Goal: Task Accomplishment & Management: Complete application form

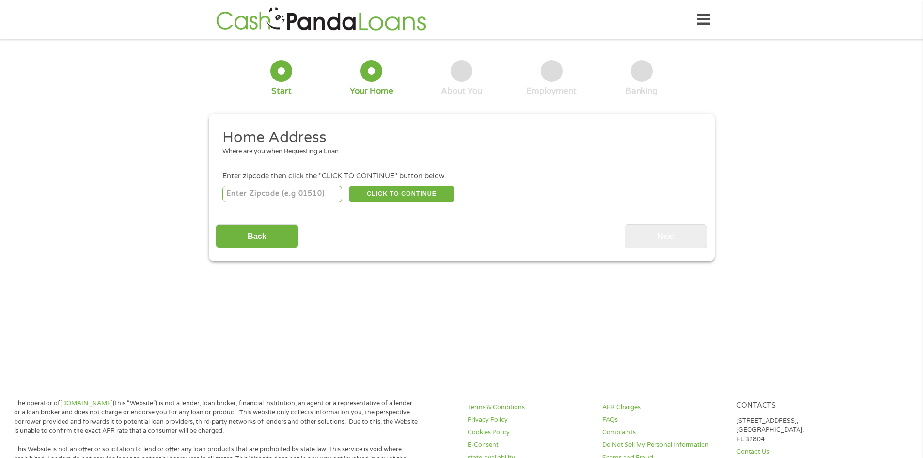
click at [283, 193] on input "number" at bounding box center [283, 194] width 120 height 16
type input "29456"
select select "[US_STATE]"
click at [391, 193] on button "CLICK TO CONTINUE" at bounding box center [402, 194] width 106 height 16
type input "29456"
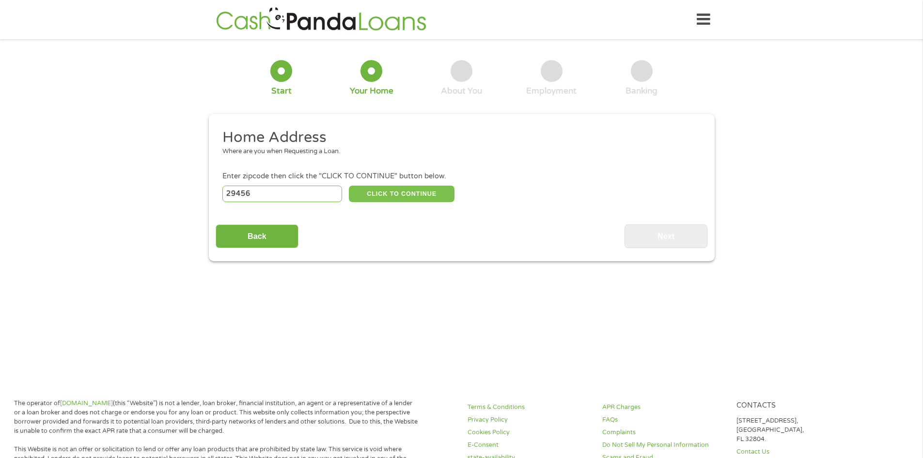
type input "[PERSON_NAME]"
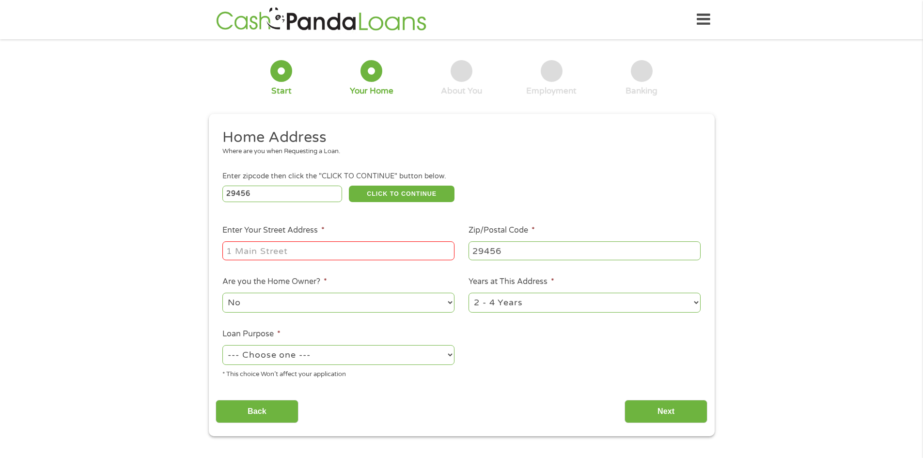
click at [354, 250] on input "Enter Your Street Address *" at bounding box center [339, 250] width 232 height 18
type input "[STREET_ADDRESS][PERSON_NAME]"
click at [398, 311] on select "No Yes" at bounding box center [339, 303] width 232 height 20
click at [223, 293] on select "No Yes" at bounding box center [339, 303] width 232 height 20
click at [513, 299] on select "1 Year or less 1 - 2 Years 2 - 4 Years Over 4 Years" at bounding box center [585, 303] width 232 height 20
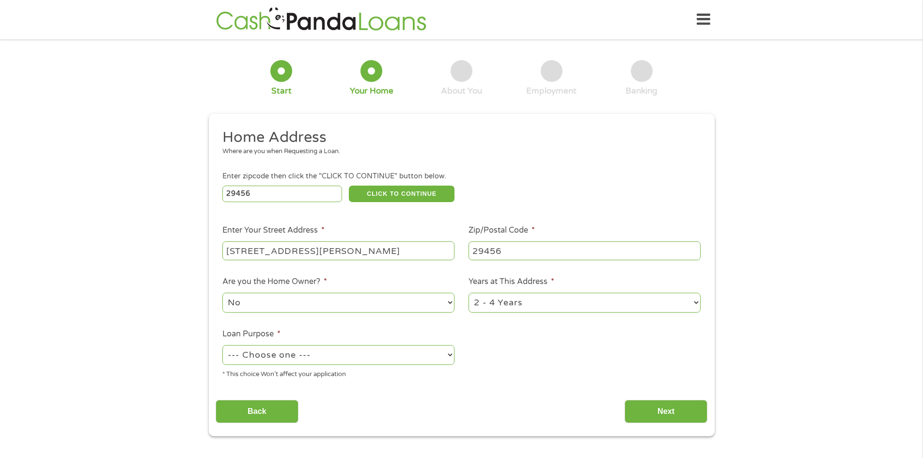
select select "60months"
click at [469, 293] on select "1 Year or less 1 - 2 Years 2 - 4 Years Over 4 Years" at bounding box center [585, 303] width 232 height 20
click at [400, 358] on select "--- Choose one --- Pay Bills Debt Consolidation Home Improvement Major Purchase…" at bounding box center [339, 355] width 232 height 20
select select "paybills"
click at [223, 345] on select "--- Choose one --- Pay Bills Debt Consolidation Home Improvement Major Purchase…" at bounding box center [339, 355] width 232 height 20
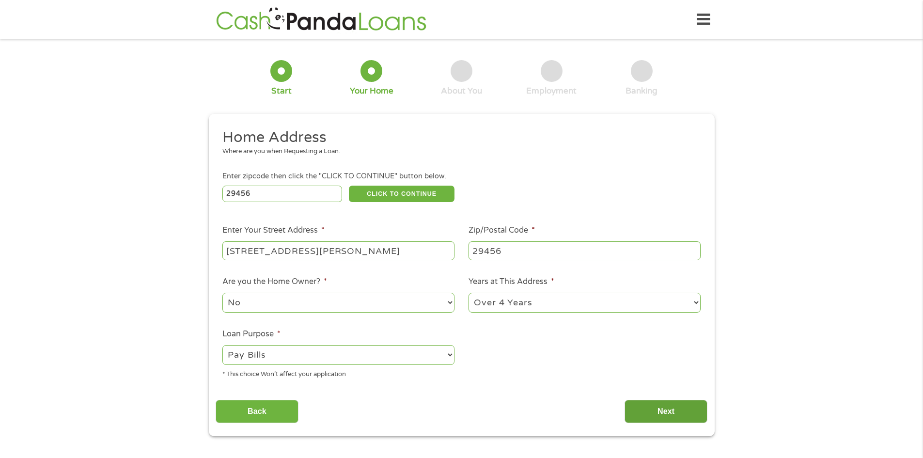
click at [641, 412] on input "Next" at bounding box center [666, 412] width 83 height 24
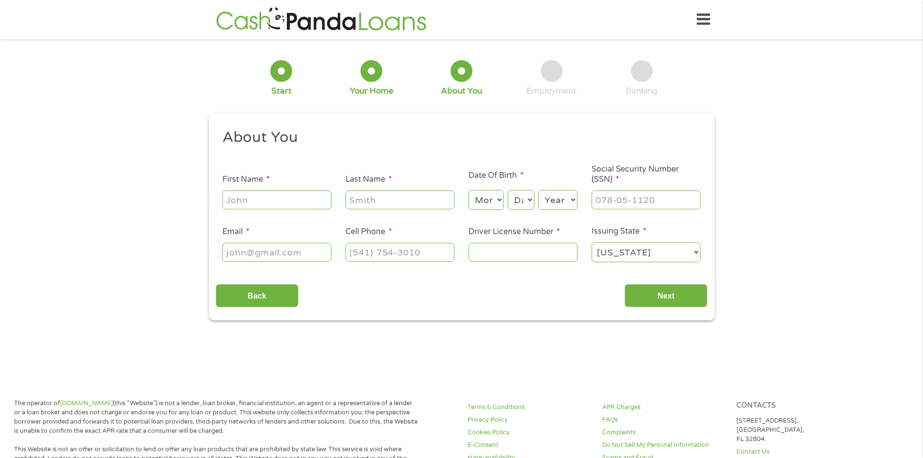
click at [270, 198] on input "First Name *" at bounding box center [277, 200] width 109 height 18
type input "[PERSON_NAME]"
click at [384, 204] on input "Last Name *" at bounding box center [400, 200] width 109 height 18
type input "[PERSON_NAME]"
type input "[EMAIL_ADDRESS][DOMAIN_NAME]"
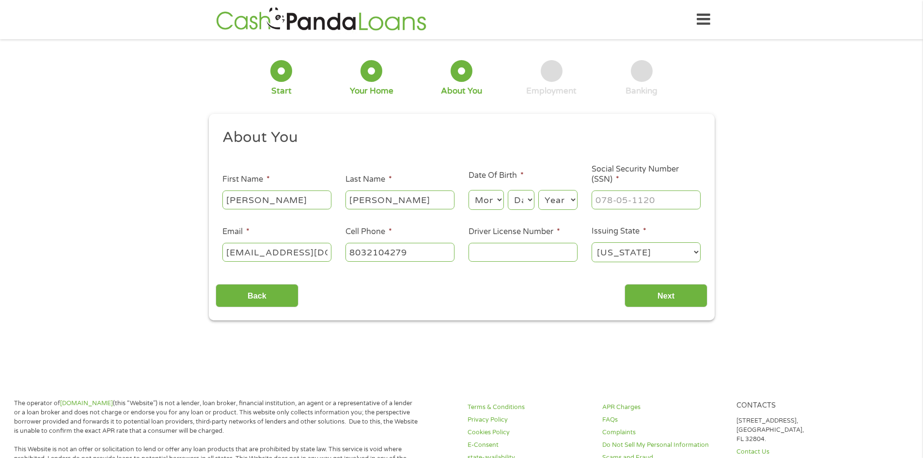
type input "[PHONE_NUMBER]"
click at [496, 201] on select "Month 1 2 3 4 5 6 7 8 9 10 11 12" at bounding box center [486, 200] width 35 height 20
select select "10"
click at [469, 190] on select "Month 1 2 3 4 5 6 7 8 9 10 11 12" at bounding box center [486, 200] width 35 height 20
click at [524, 198] on select "Day 1 2 3 4 5 6 7 8 9 10 11 12 13 14 15 16 17 18 19 20 21 22 23 24 25 26 27 28 …" at bounding box center [521, 200] width 26 height 20
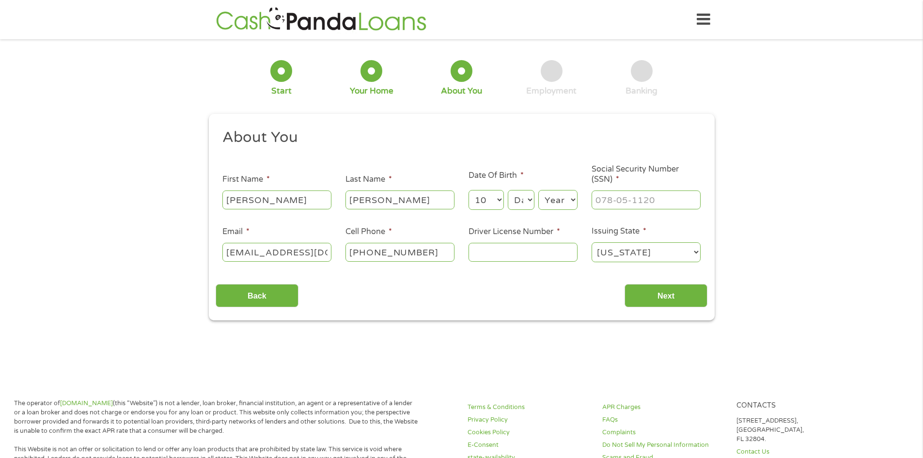
select select "28"
click at [508, 190] on select "Day 1 2 3 4 5 6 7 8 9 10 11 12 13 14 15 16 17 18 19 20 21 22 23 24 25 26 27 28 …" at bounding box center [521, 200] width 26 height 20
drag, startPoint x: 563, startPoint y: 195, endPoint x: 565, endPoint y: 209, distance: 14.2
click at [563, 195] on select "Year [DATE] 2006 2005 2004 2003 2002 2001 2000 1999 1998 1997 1996 1995 1994 19…" at bounding box center [558, 200] width 39 height 20
select select "2005"
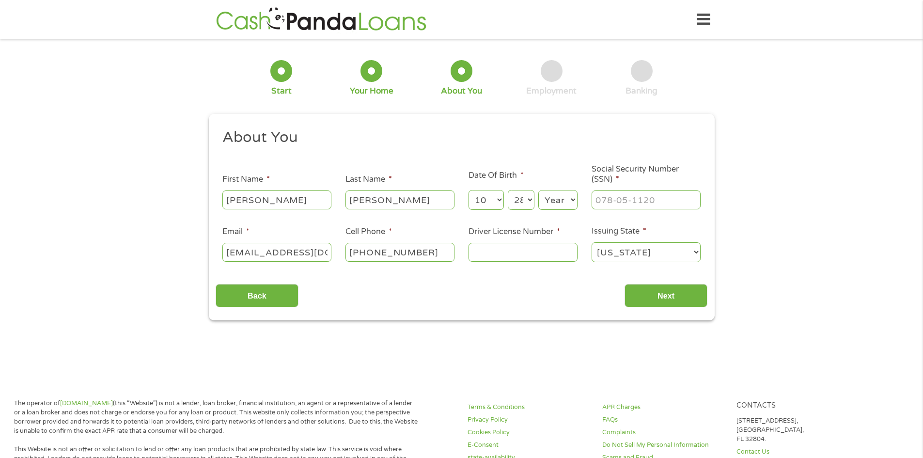
click at [539, 190] on select "Year [DATE] 2006 2005 2004 2003 2002 2001 2000 1999 1998 1997 1996 1995 1994 19…" at bounding box center [558, 200] width 39 height 20
type input "___-__-____"
click at [652, 196] on input "___-__-____" at bounding box center [646, 200] width 109 height 18
click at [514, 253] on input "Driver License Number *" at bounding box center [523, 252] width 109 height 18
